Goal: Register for event/course

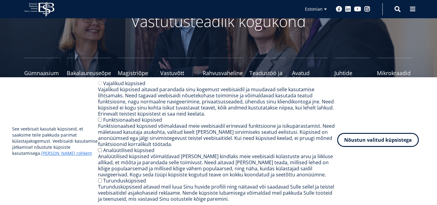
click at [359, 136] on button "Nõustun valitud küpsistega" at bounding box center [378, 140] width 82 height 14
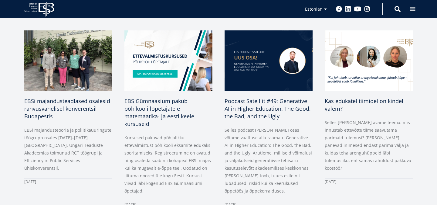
scroll to position [301, 0]
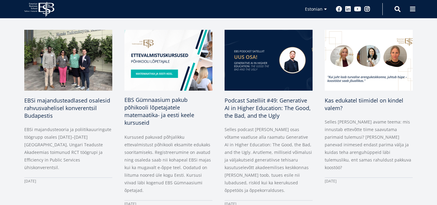
click at [158, 68] on img at bounding box center [168, 60] width 93 height 64
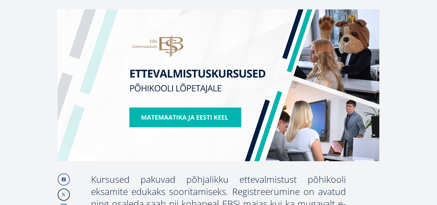
scroll to position [166, 0]
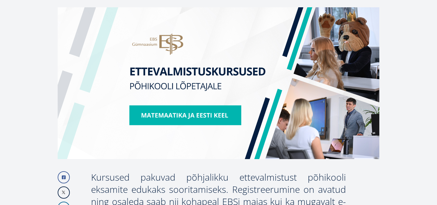
click at [220, 118] on img at bounding box center [219, 82] width 322 height 151
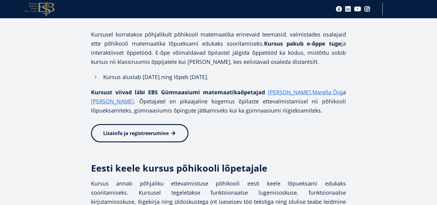
scroll to position [404, 0]
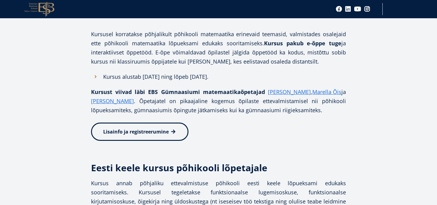
click at [157, 133] on span "Lisainfo ja registreerumine" at bounding box center [136, 131] width 66 height 7
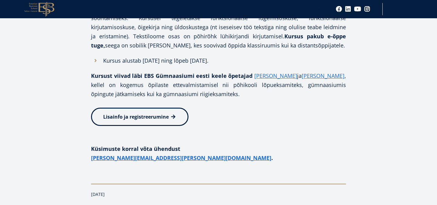
scroll to position [576, 0]
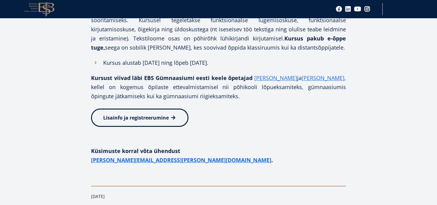
click at [162, 123] on link "Lisainfo ja registreerumine" at bounding box center [139, 117] width 97 height 18
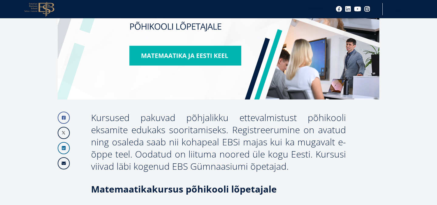
scroll to position [221, 0]
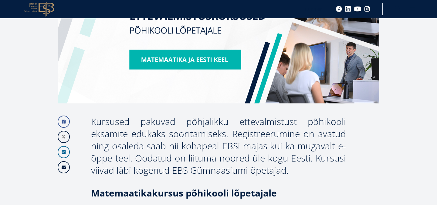
click at [202, 59] on img at bounding box center [219, 27] width 322 height 151
click at [204, 64] on img at bounding box center [219, 27] width 322 height 151
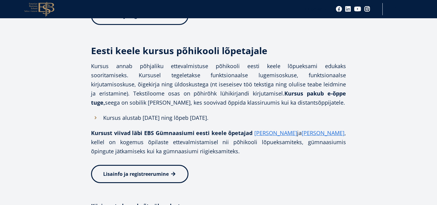
scroll to position [524, 0]
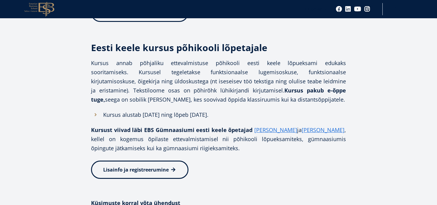
click at [155, 178] on link "Lisainfo ja registreerumine" at bounding box center [139, 169] width 97 height 18
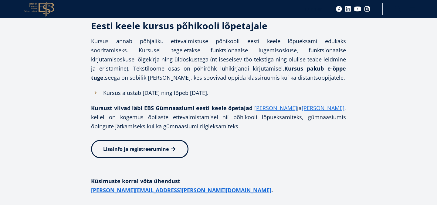
scroll to position [554, 0]
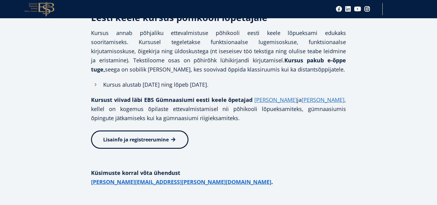
click at [164, 143] on link "Lisainfo ja registreerumine" at bounding box center [139, 139] width 97 height 18
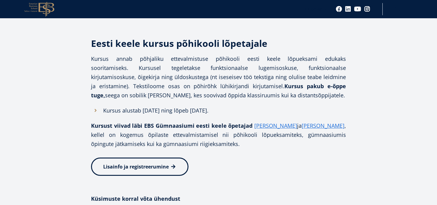
scroll to position [532, 0]
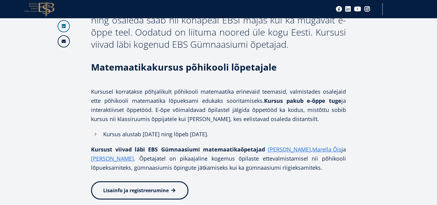
scroll to position [389, 0]
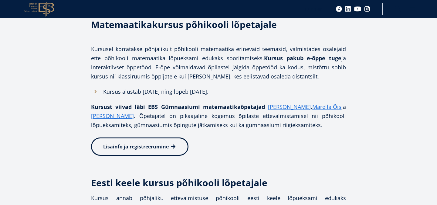
click at [172, 141] on link "Lisainfo ja registreerumine" at bounding box center [139, 146] width 97 height 18
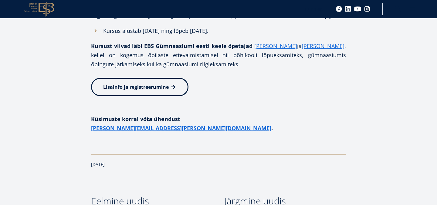
scroll to position [615, 0]
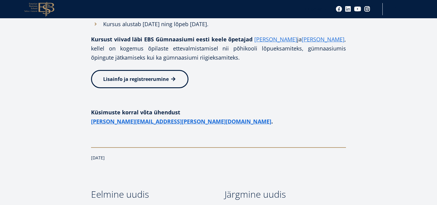
click at [131, 74] on link "Lisainfo ja registreerumine" at bounding box center [139, 79] width 97 height 18
